Goal: Information Seeking & Learning: Learn about a topic

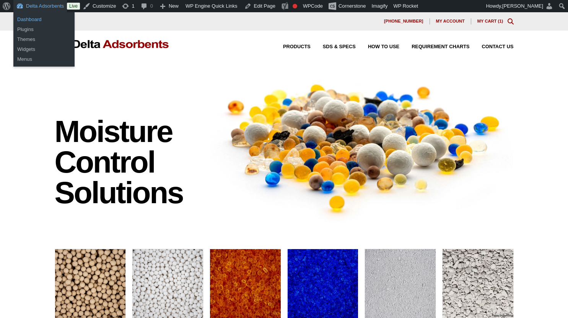
click at [32, 18] on link "Dashboard" at bounding box center [43, 20] width 61 height 10
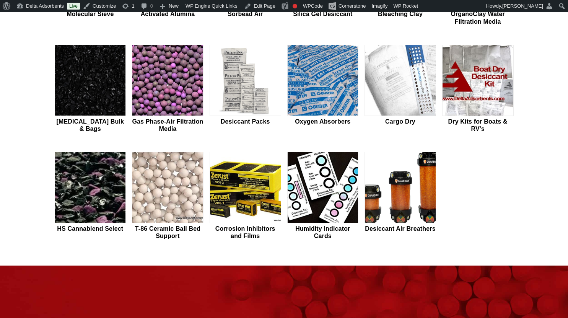
scroll to position [310, 0]
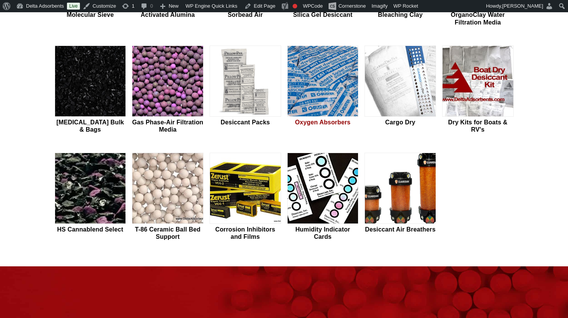
click at [335, 98] on img at bounding box center [323, 81] width 71 height 71
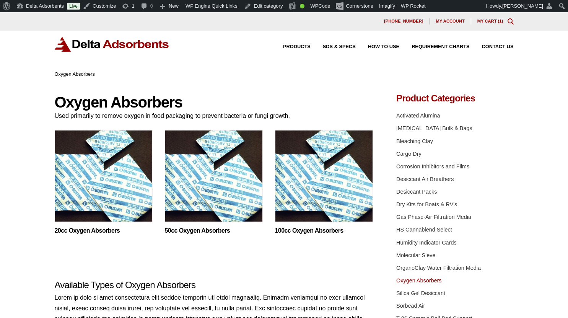
click at [305, 195] on img at bounding box center [324, 178] width 98 height 96
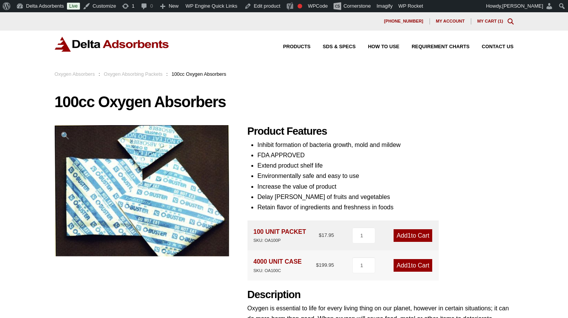
click at [151, 41] on img at bounding box center [112, 44] width 115 height 15
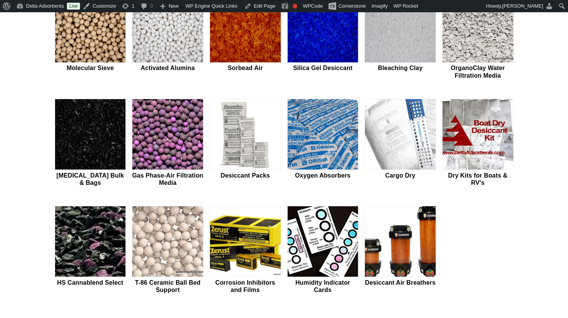
scroll to position [257, 0]
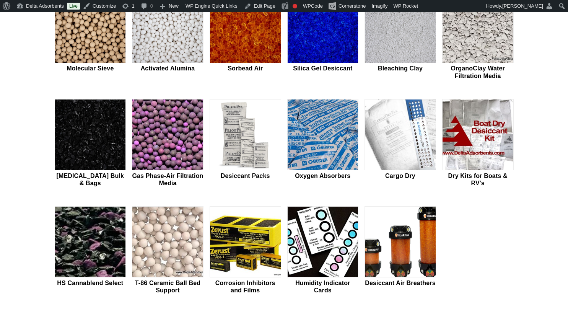
click at [251, 147] on img at bounding box center [245, 134] width 71 height 71
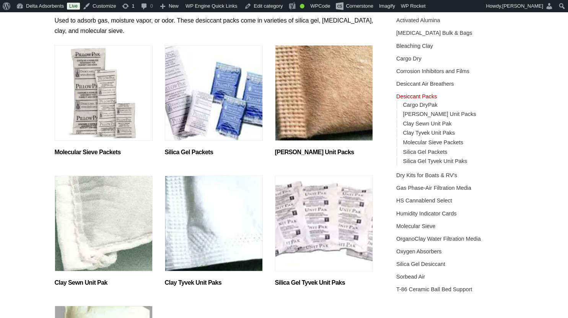
scroll to position [105, 0]
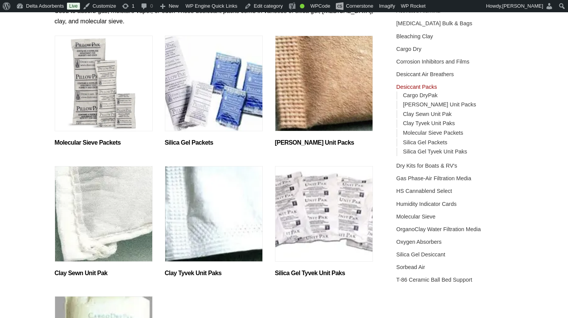
click at [237, 117] on img "Visit product category Silica Gel Packets" at bounding box center [214, 84] width 98 height 96
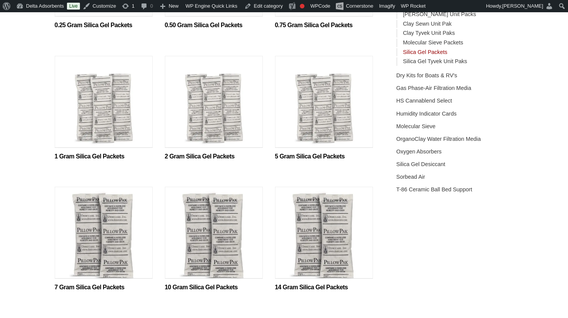
scroll to position [202, 0]
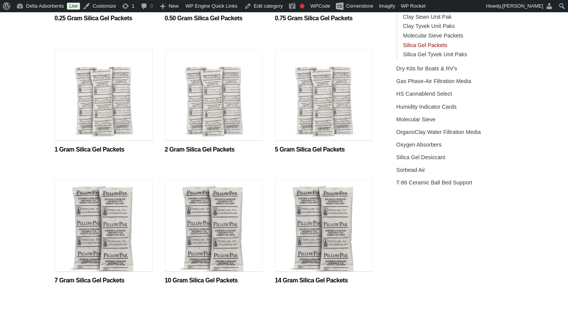
click at [202, 99] on img at bounding box center [214, 97] width 98 height 96
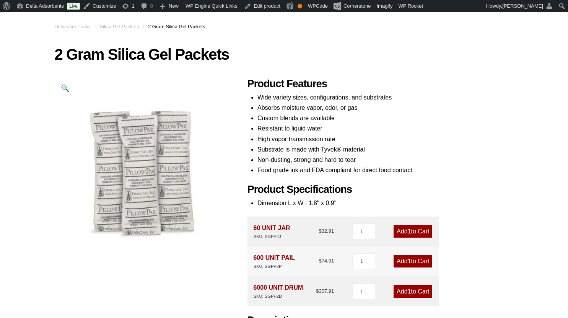
scroll to position [46, 0]
